Goal: Communication & Community: Ask a question

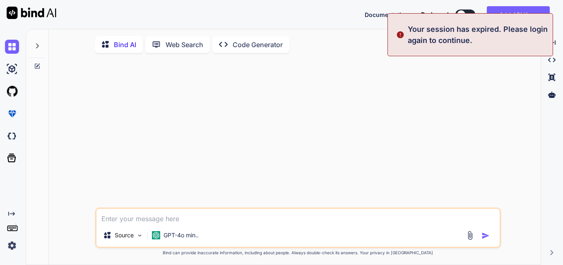
type textarea "x"
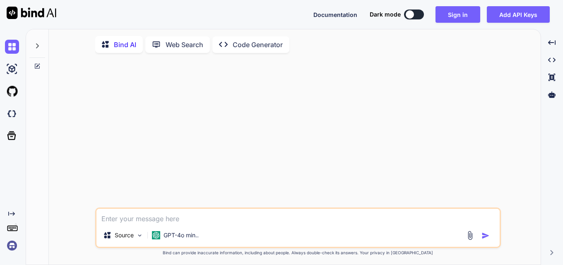
click at [243, 213] on textarea at bounding box center [297, 216] width 403 height 15
type textarea "a"
type textarea "x"
click at [226, 219] on textarea "a" at bounding box center [297, 216] width 403 height 15
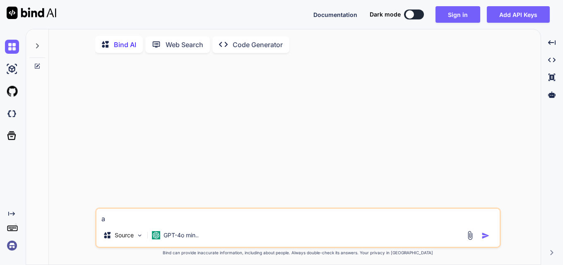
click at [226, 219] on textarea "a" at bounding box center [297, 216] width 403 height 15
type textarea "x"
type textarea "a"
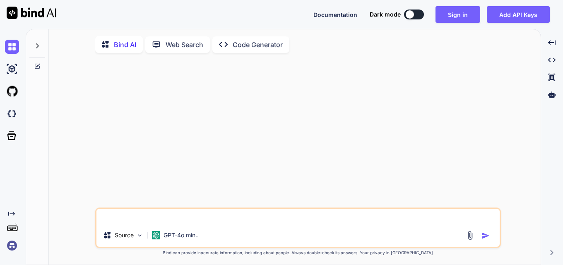
type textarea "x"
type textarea "a"
type textarea "x"
type textarea "a"
type textarea "x"
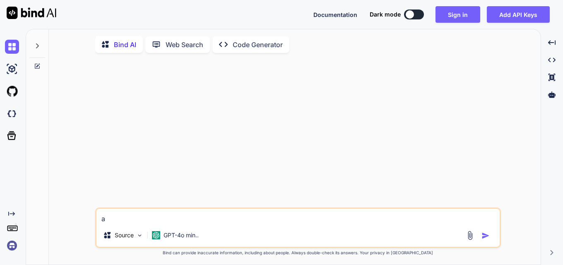
type textarea "a"
